Goal: Find specific page/section: Find specific page/section

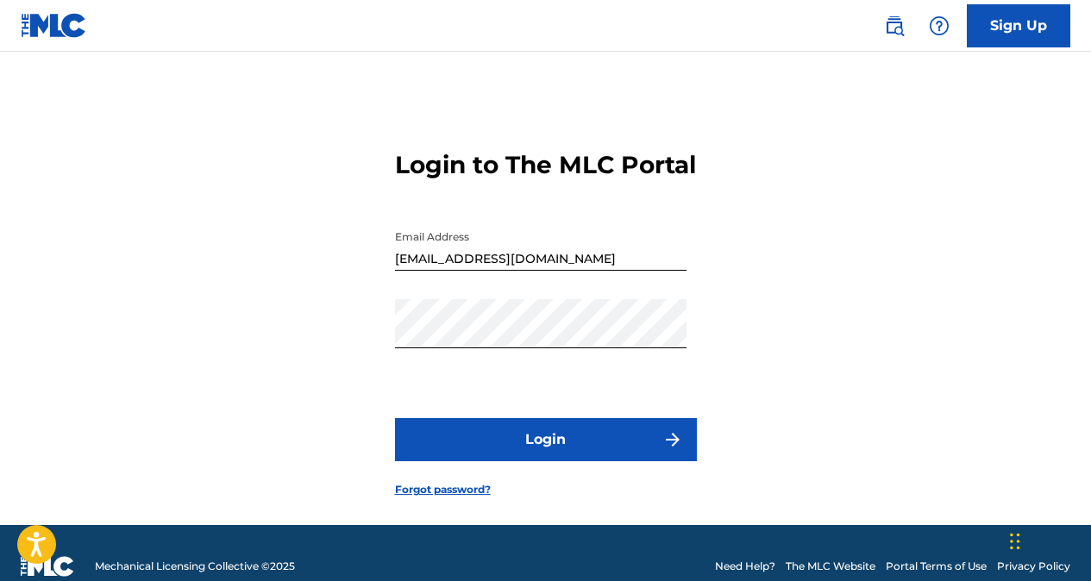
click at [578, 461] on button "Login" at bounding box center [546, 439] width 302 height 43
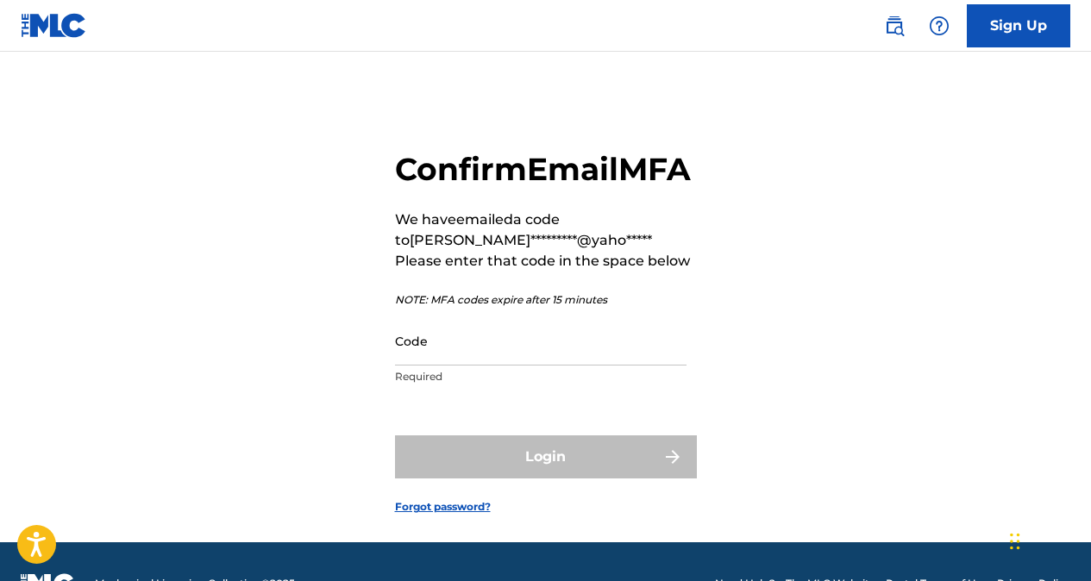
click at [546, 366] on input "Code" at bounding box center [541, 341] width 292 height 49
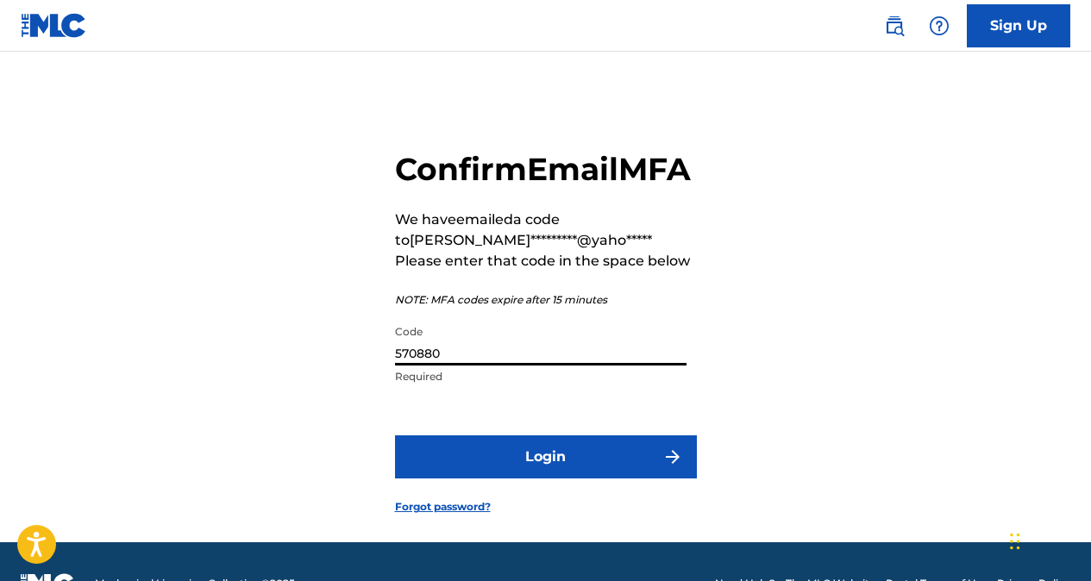
type input "570880"
click at [556, 479] on button "Login" at bounding box center [546, 457] width 302 height 43
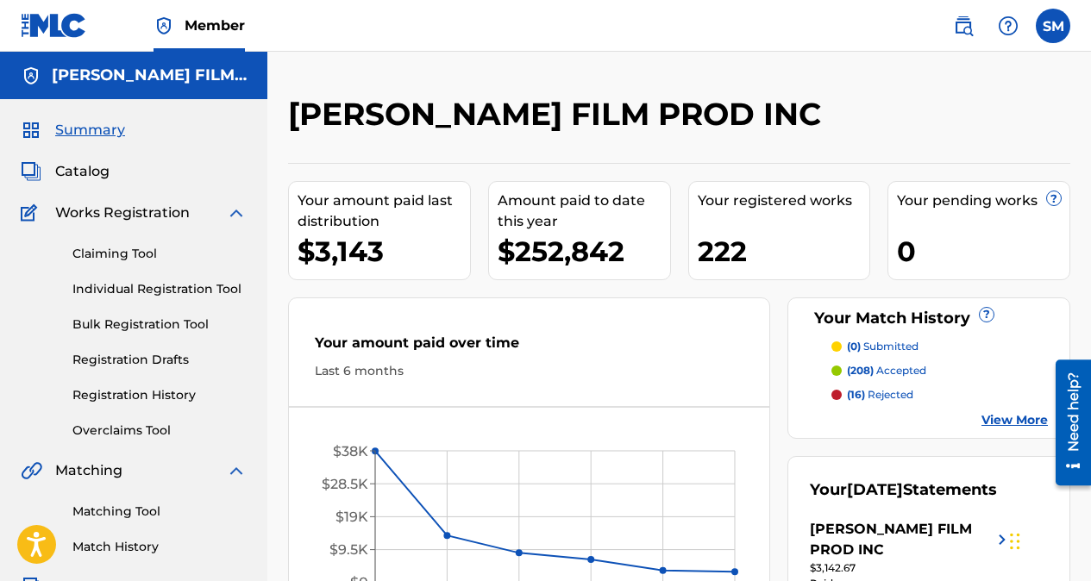
click at [106, 127] on span "Summary" at bounding box center [90, 130] width 70 height 21
click at [91, 169] on span "Catalog" at bounding box center [82, 171] width 54 height 21
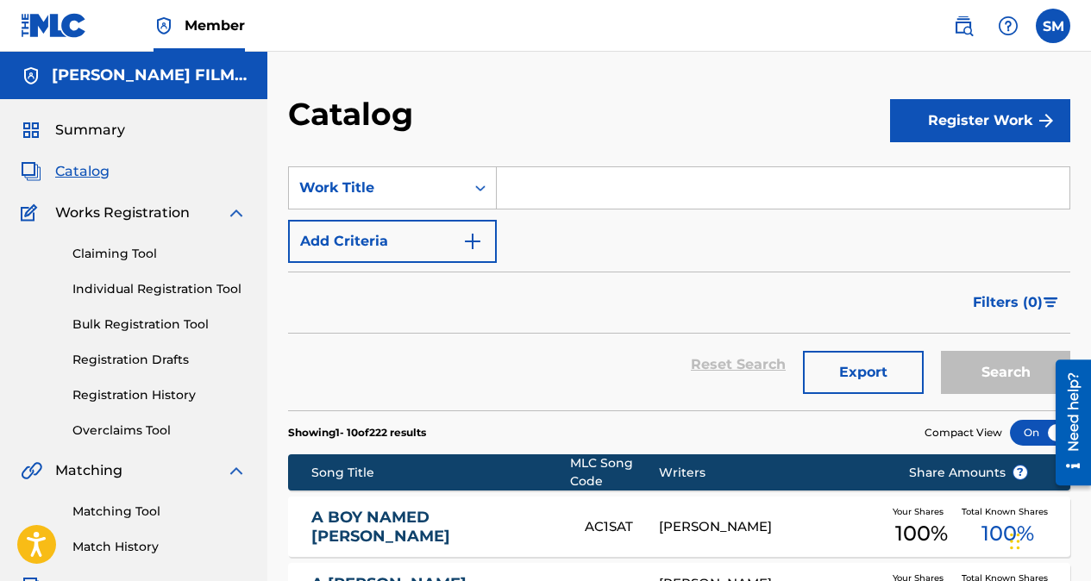
click at [555, 191] on input "Search Form" at bounding box center [783, 187] width 573 height 41
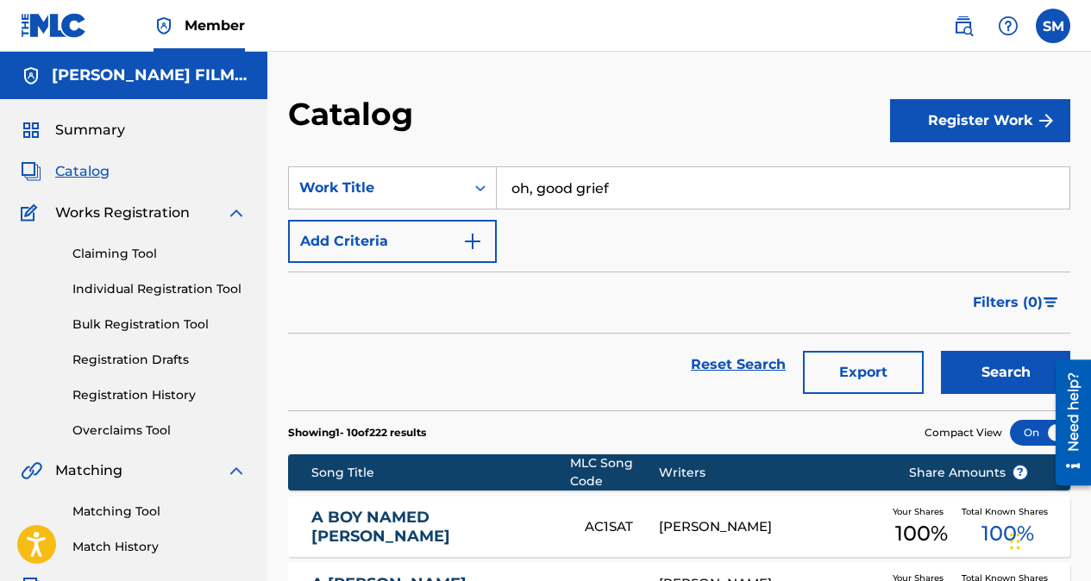
type input "oh, good grief"
click at [941, 351] on button "Search" at bounding box center [1005, 372] width 129 height 43
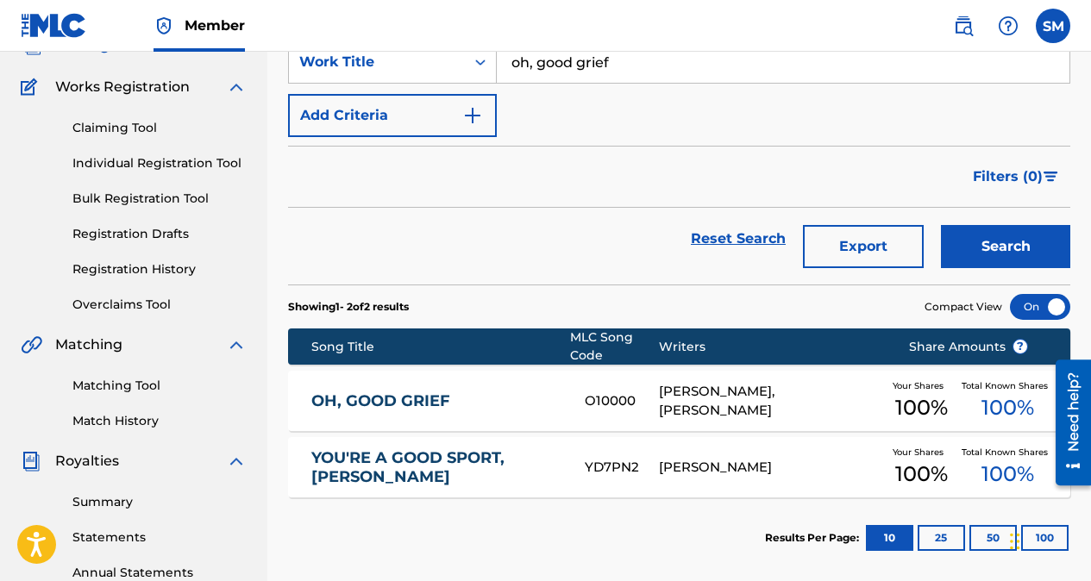
scroll to position [128, 0]
